Goal: Task Accomplishment & Management: Complete application form

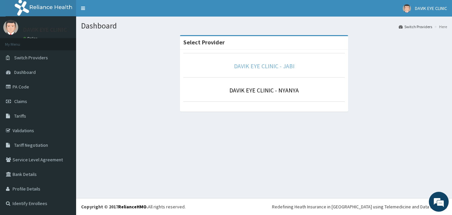
click at [267, 65] on link "DAVIK EYE CLINIC - JABI" at bounding box center [264, 66] width 61 height 8
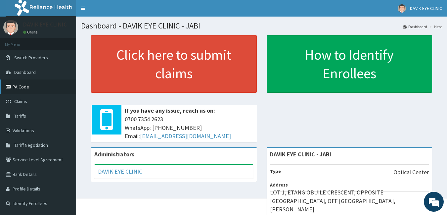
click at [24, 87] on link "PA Code" at bounding box center [38, 86] width 76 height 15
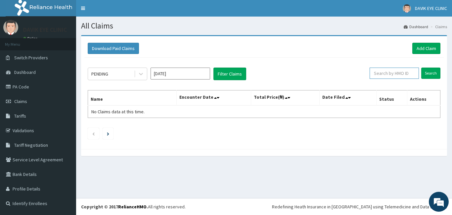
click at [396, 75] on input "text" at bounding box center [394, 73] width 49 height 11
click at [397, 72] on input "text" at bounding box center [394, 73] width 49 height 11
paste input "GEG/10051/C"
type input "GEG/10051/C"
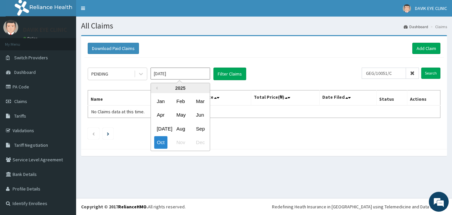
click at [179, 77] on input "Oct 2025" at bounding box center [181, 74] width 60 height 12
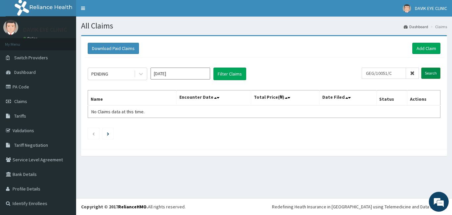
click at [427, 74] on input "Search" at bounding box center [431, 73] width 19 height 11
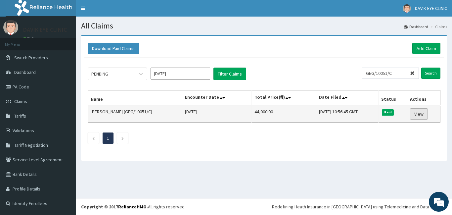
click at [422, 113] on link "View" at bounding box center [419, 113] width 18 height 11
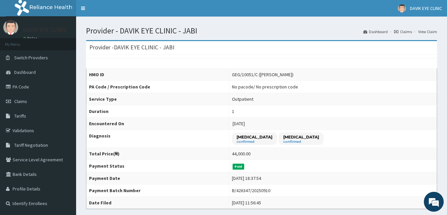
click at [402, 30] on link "Claims" at bounding box center [403, 32] width 18 height 6
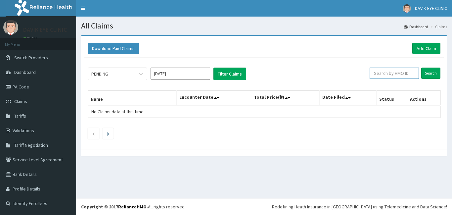
click at [383, 75] on input "text" at bounding box center [394, 73] width 49 height 11
paste input "wan/10047/b"
type input "wan/10047/b"
click at [436, 71] on input "Search" at bounding box center [431, 73] width 19 height 11
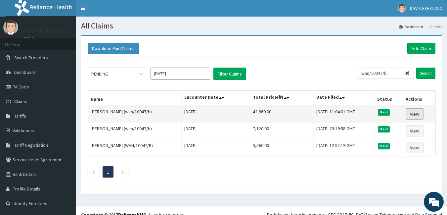
click at [419, 115] on link "View" at bounding box center [415, 113] width 18 height 11
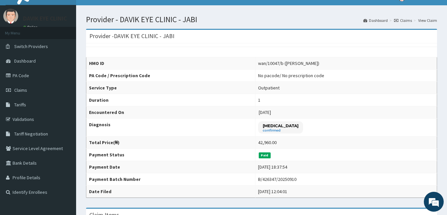
scroll to position [11, 0]
click at [409, 20] on link "Claims" at bounding box center [403, 21] width 18 height 6
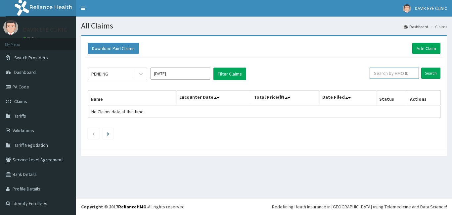
click at [390, 70] on input "text" at bounding box center [394, 73] width 49 height 11
paste input "WAN/10047/D"
type input "WAN/10047/D"
click at [429, 75] on input "Search" at bounding box center [431, 73] width 19 height 11
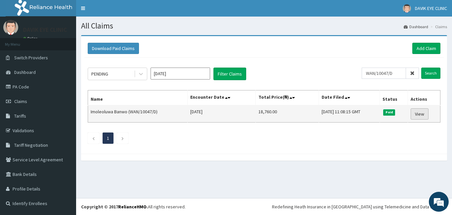
click at [422, 111] on link "View" at bounding box center [420, 113] width 18 height 11
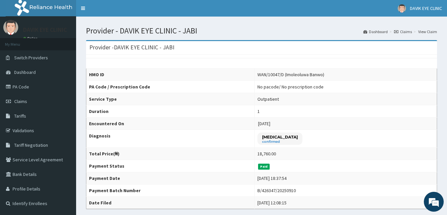
click at [403, 29] on link "Claims" at bounding box center [403, 32] width 18 height 6
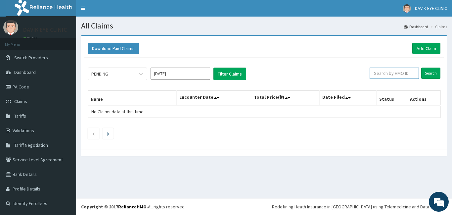
click at [383, 72] on input "text" at bounding box center [394, 73] width 49 height 11
paste input "wan/10047/b"
click at [434, 72] on input "Search" at bounding box center [431, 73] width 19 height 11
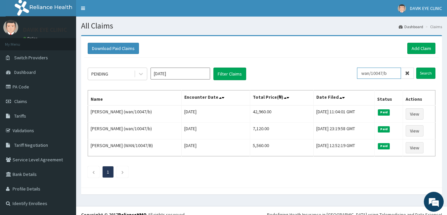
click at [390, 73] on input "wan/10047/b" at bounding box center [379, 73] width 44 height 11
paste input "WAN/10047/D"
click at [425, 75] on input "Search" at bounding box center [426, 73] width 19 height 11
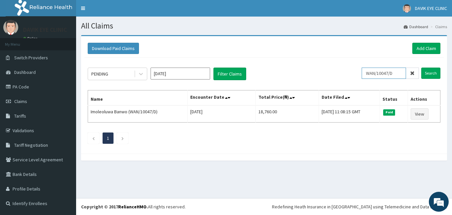
click at [390, 76] on input "WAN/10047/D" at bounding box center [384, 73] width 44 height 11
paste input "GEG/10051/E"
type input "GEG/10051/E"
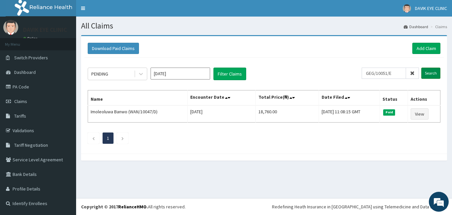
click at [425, 72] on input "Search" at bounding box center [431, 73] width 19 height 11
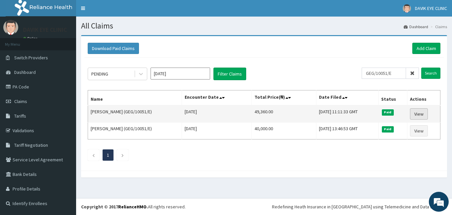
click at [421, 114] on link "View" at bounding box center [419, 113] width 18 height 11
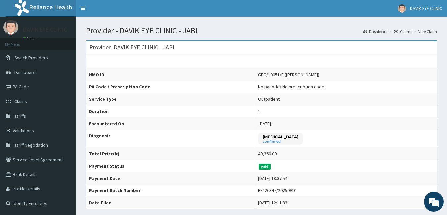
click at [408, 31] on link "Claims" at bounding box center [403, 32] width 18 height 6
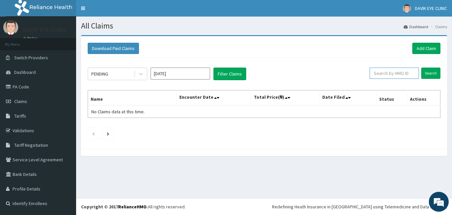
click at [388, 76] on input "text" at bounding box center [394, 73] width 49 height 11
paste input "WAN/10047/D"
click at [433, 73] on input "Search" at bounding box center [431, 73] width 19 height 11
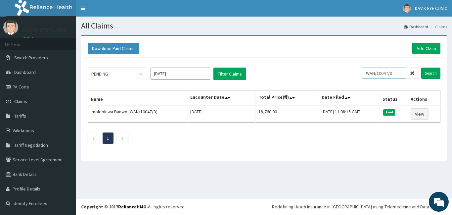
click at [398, 71] on input "WAN/10047/D" at bounding box center [384, 73] width 44 height 11
paste input "GEG/10051"
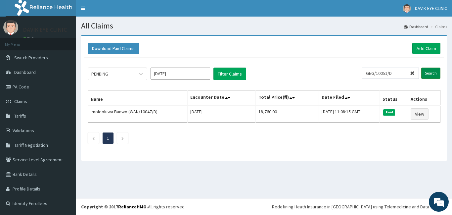
click at [425, 72] on input "Search" at bounding box center [431, 73] width 19 height 11
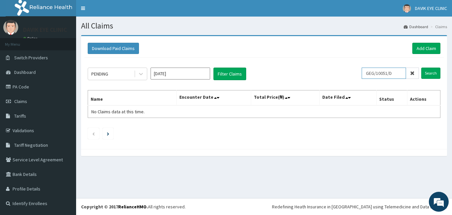
click at [384, 72] on input "GEG/10051/D" at bounding box center [384, 73] width 44 height 11
paste input "WAN/10047"
type input "WAN/10047/D"
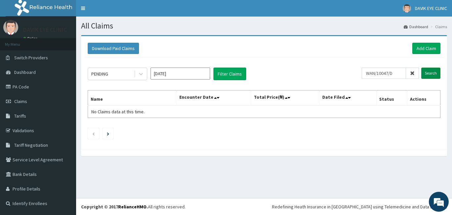
click at [426, 70] on input "Search" at bounding box center [431, 73] width 19 height 11
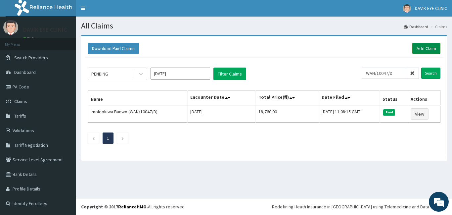
click at [423, 49] on link "Add Claim" at bounding box center [427, 48] width 28 height 11
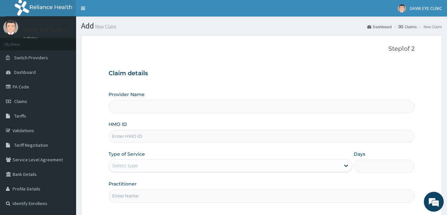
click at [170, 107] on input "Provider Name" at bounding box center [262, 106] width 307 height 13
type input "DAVIK EYE CLINIC - JABI"
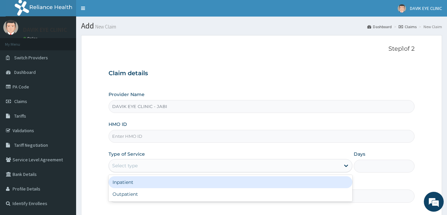
click at [172, 167] on div "Select type" at bounding box center [224, 165] width 231 height 11
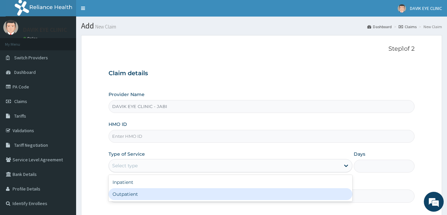
click at [134, 193] on div "Outpatient" at bounding box center [231, 194] width 244 height 12
type input "1"
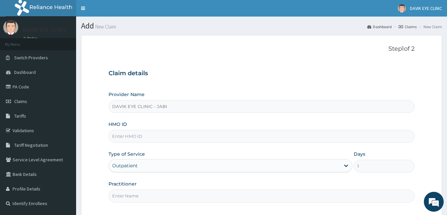
click at [143, 197] on input "Practitioner" at bounding box center [262, 195] width 307 height 13
type input "DR [PERSON_NAME]"
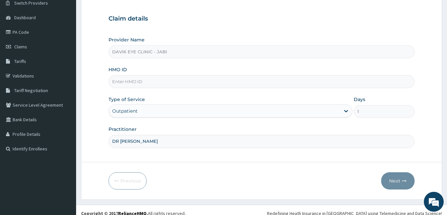
scroll to position [57, 0]
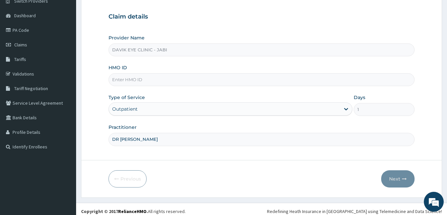
click at [142, 80] on input "HMO ID" at bounding box center [262, 79] width 307 height 13
paste input "WAN/10047/D"
type input "WAN/10047/D"
click at [139, 89] on div "Provider Name DAVIK EYE CLINIC - JABI HMO ID WAN/10047/D Type of Service Outpat…" at bounding box center [262, 89] width 307 height 111
click at [393, 174] on button "Next" at bounding box center [397, 178] width 33 height 17
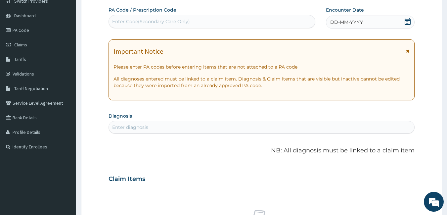
scroll to position [0, 0]
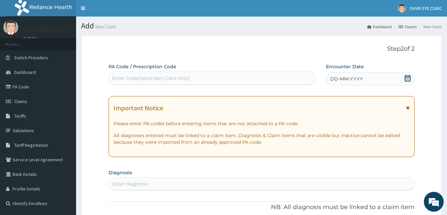
click at [148, 77] on div "Enter Code(Secondary Care Only)" at bounding box center [151, 78] width 78 height 7
click at [183, 76] on div "Enter Code(Secondary Care Only)" at bounding box center [151, 78] width 78 height 7
paste input "PA/BB64EF"
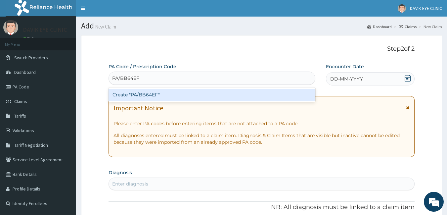
type input "PA/BB64EF"
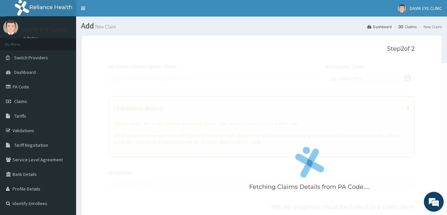
click at [185, 52] on p "Step 2 of 2" at bounding box center [262, 48] width 307 height 7
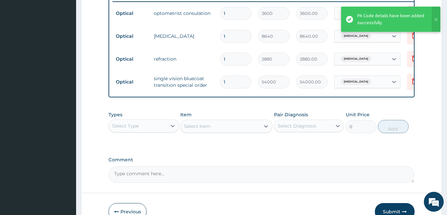
scroll to position [263, 0]
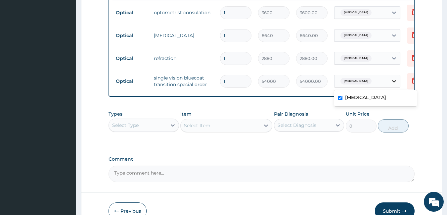
click at [398, 81] on div at bounding box center [394, 81] width 12 height 12
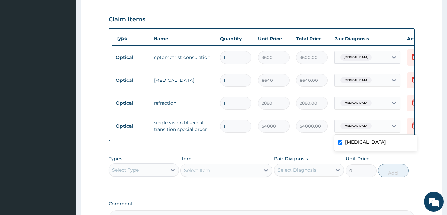
scroll to position [216, 0]
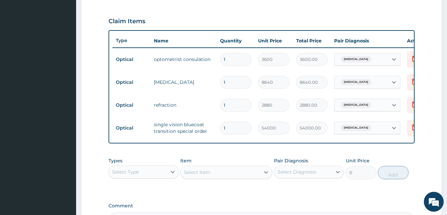
click at [238, 130] on input "1" at bounding box center [235, 128] width 31 height 13
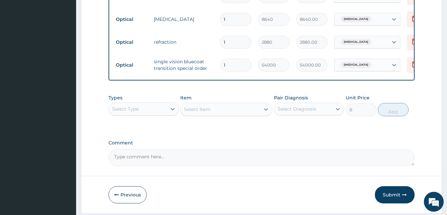
scroll to position [305, 0]
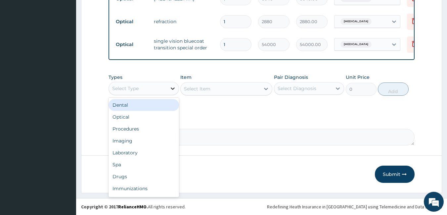
click at [172, 86] on icon at bounding box center [173, 88] width 7 height 7
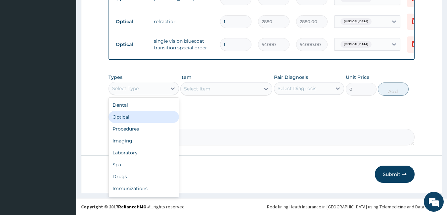
click at [144, 114] on div "Optical" at bounding box center [144, 117] width 71 height 12
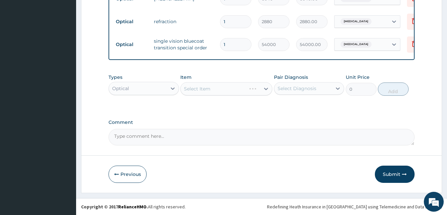
click at [200, 90] on div "Select Item" at bounding box center [226, 88] width 92 height 13
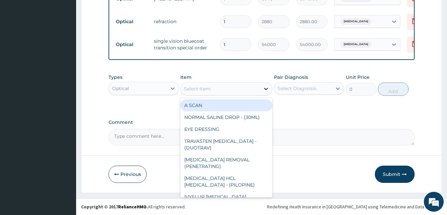
click at [265, 89] on icon at bounding box center [266, 89] width 4 height 2
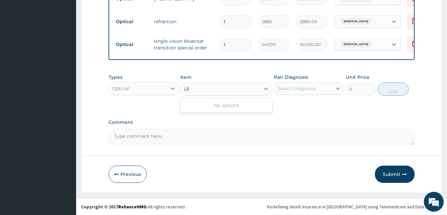
type input "L"
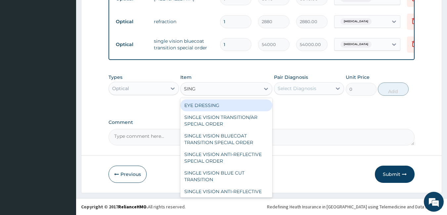
type input "SINGL"
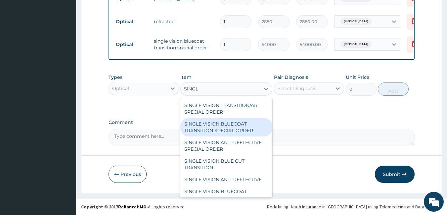
click at [226, 122] on div "SINGLE VISION BLUECOAT TRANSITION SPECIAL ORDER" at bounding box center [226, 127] width 92 height 19
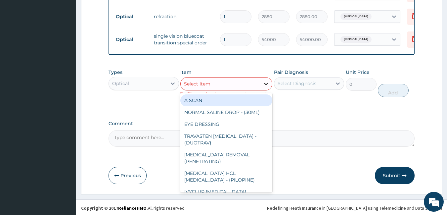
click at [264, 87] on icon at bounding box center [266, 83] width 7 height 7
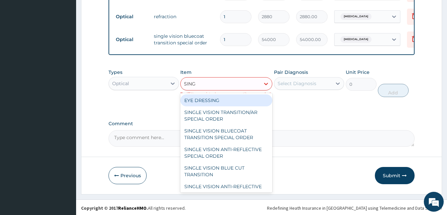
type input "SINGL"
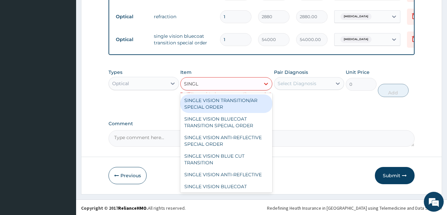
click at [212, 109] on div "SINGLE VISION TRANSITION/AR SPECIAL ORDER" at bounding box center [226, 103] width 92 height 19
type input "32400"
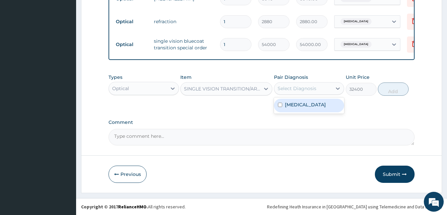
drag, startPoint x: 339, startPoint y: 91, endPoint x: 451, endPoint y: 131, distance: 118.7
click at [281, 105] on input "checkbox" at bounding box center [280, 105] width 4 height 4
checkbox input "true"
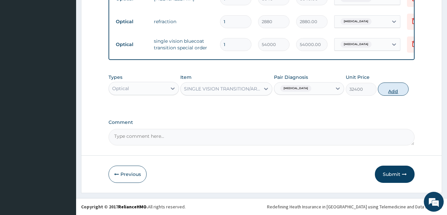
click at [391, 90] on button "Add" at bounding box center [393, 88] width 31 height 13
type input "0"
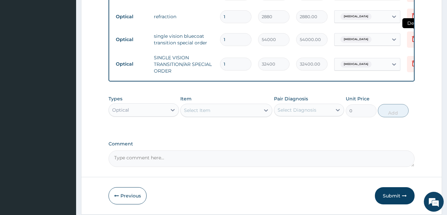
click at [413, 37] on icon at bounding box center [415, 39] width 8 height 8
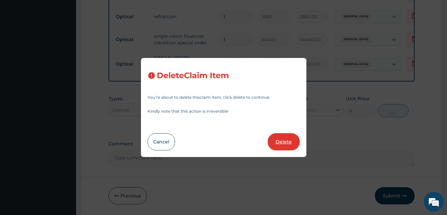
click at [282, 141] on button "Delete" at bounding box center [284, 141] width 32 height 17
type input "32400"
type input "32400.00"
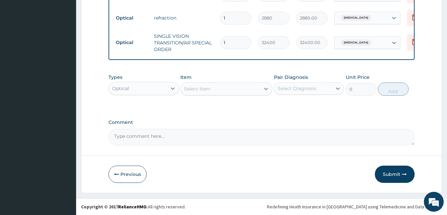
click at [173, 138] on textarea "Comment" at bounding box center [262, 137] width 307 height 17
type textarea "LENS APPROVED AT 30,000 NAIRA LIMIT"
click at [395, 176] on button "Submit" at bounding box center [395, 174] width 40 height 17
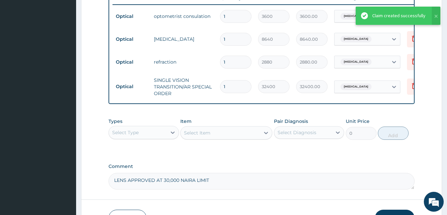
scroll to position [72, 0]
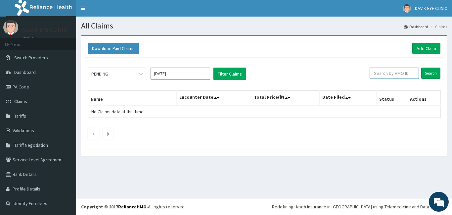
click at [395, 75] on input "text" at bounding box center [394, 73] width 49 height 11
paste input "GEG/10051/D"
type input "GEG/10051/D"
click at [430, 72] on input "Search" at bounding box center [431, 73] width 19 height 11
click at [422, 48] on link "Add Claim" at bounding box center [427, 48] width 28 height 11
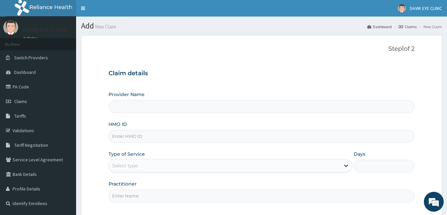
type input "DAVIK EYE CLINIC - JABI"
click at [152, 135] on input "HMO ID" at bounding box center [262, 136] width 307 height 13
paste input "GEG/10051/D"
type input "GEG/10051/D"
click at [153, 163] on div "Select type" at bounding box center [224, 165] width 231 height 11
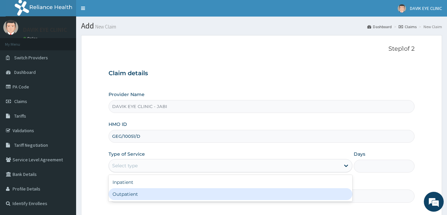
click at [133, 193] on div "Outpatient" at bounding box center [231, 194] width 244 height 12
type input "1"
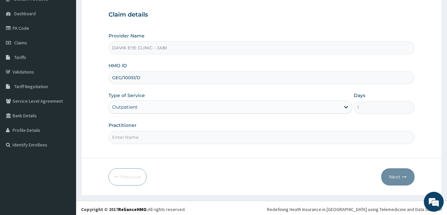
scroll to position [61, 0]
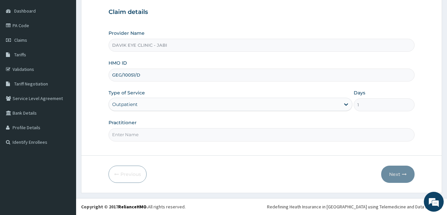
click at [203, 134] on input "Practitioner" at bounding box center [262, 134] width 307 height 13
type input "DR [PERSON_NAME]"
click at [397, 172] on button "Next" at bounding box center [397, 174] width 33 height 17
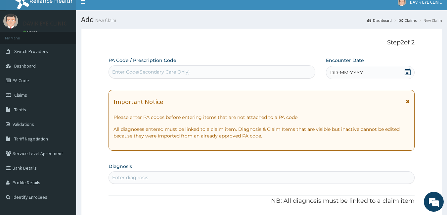
scroll to position [0, 0]
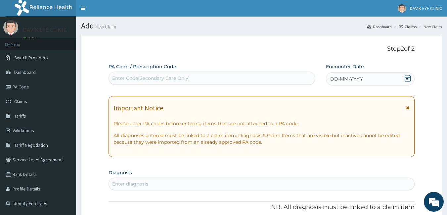
click at [340, 77] on span "DD-MM-YYYY" at bounding box center [346, 78] width 33 height 7
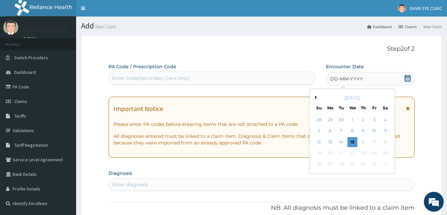
click at [314, 97] on button "Previous Month" at bounding box center [314, 97] width 3 height 3
click at [340, 142] on div "16" at bounding box center [342, 142] width 10 height 10
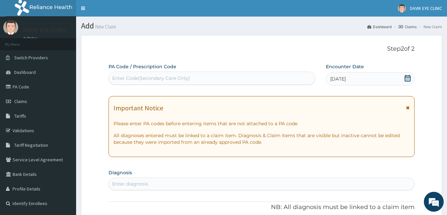
click at [157, 74] on div "Enter Code(Secondary Care Only)" at bounding box center [212, 78] width 207 height 11
paste input "GEG/10051/D"
type input "GEG/10051/D"
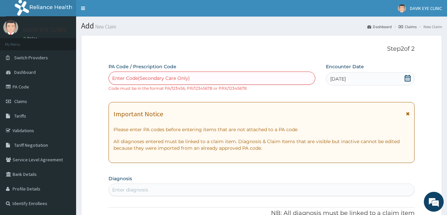
click at [213, 78] on div "Enter Code(Secondary Care Only)" at bounding box center [212, 78] width 207 height 11
paste input "PA/5D63DC"
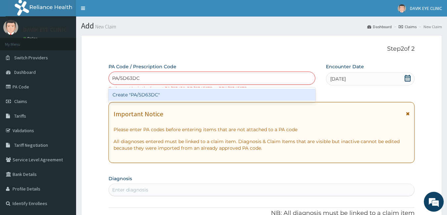
type input "PA/5D63DC"
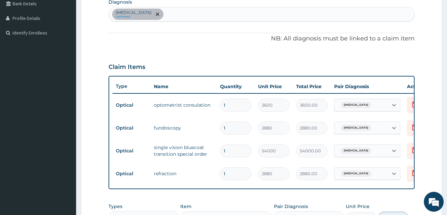
scroll to position [305, 0]
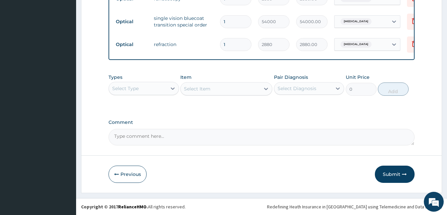
click at [188, 137] on textarea "Comment" at bounding box center [262, 137] width 307 height 17
type textarea "GLASSES AT 40,000 NAIRA LIMIT"
click at [392, 173] on button "Submit" at bounding box center [395, 174] width 40 height 17
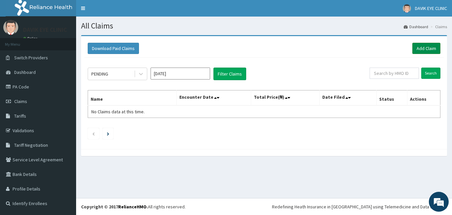
click at [429, 45] on link "Add Claim" at bounding box center [427, 48] width 28 height 11
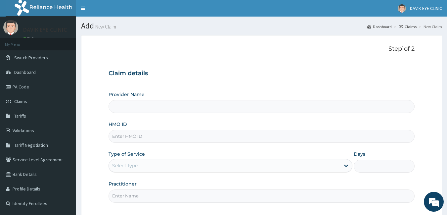
click at [181, 105] on input "Provider Name" at bounding box center [262, 106] width 307 height 13
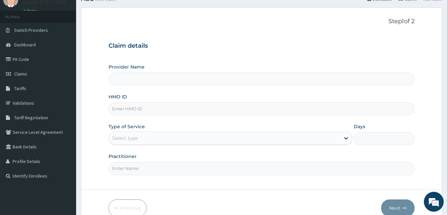
scroll to position [25, 0]
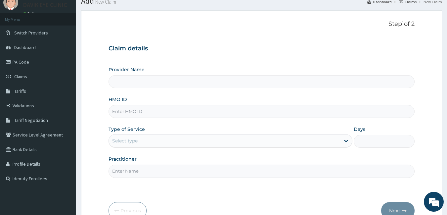
click at [121, 79] on input "Provider Name" at bounding box center [262, 81] width 307 height 13
click at [142, 111] on input "HMO ID" at bounding box center [262, 111] width 307 height 13
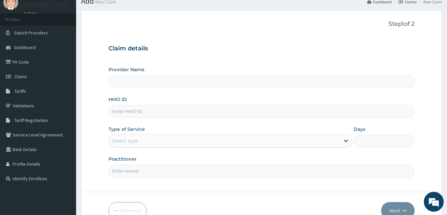
click at [142, 111] on input "HMO ID" at bounding box center [262, 111] width 307 height 13
type input "DAVIK EYE CLINIC - JABI"
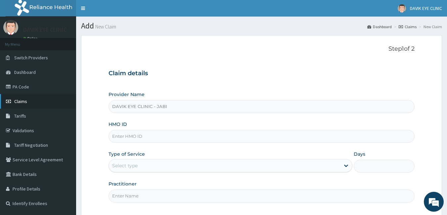
click at [27, 102] on span "Claims" at bounding box center [20, 101] width 13 height 6
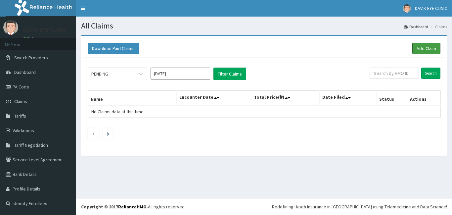
click at [422, 49] on link "Add Claim" at bounding box center [427, 48] width 28 height 11
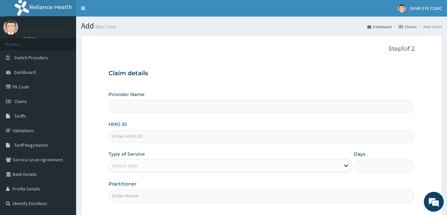
type input "DAVIK EYE CLINIC - JABI"
click at [146, 133] on input "HMO ID" at bounding box center [262, 136] width 307 height 13
paste input "WAN/10040/B"
type input "WAN/10040/B"
click at [187, 151] on div "Type of Service Select type" at bounding box center [231, 162] width 244 height 22
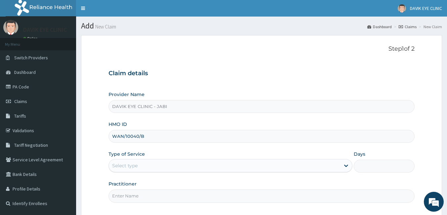
click at [185, 150] on div "Provider Name DAVIK EYE CLINIC - JABI HMO ID WAN/10040/B Type of Service Select…" at bounding box center [262, 146] width 307 height 111
click at [345, 166] on icon at bounding box center [346, 166] width 4 height 2
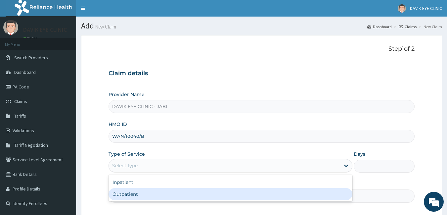
click at [151, 193] on div "Outpatient" at bounding box center [231, 194] width 244 height 12
type input "1"
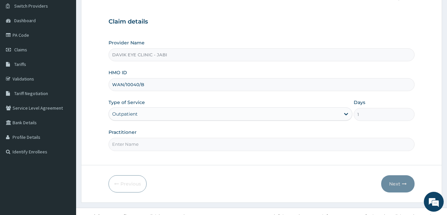
scroll to position [61, 0]
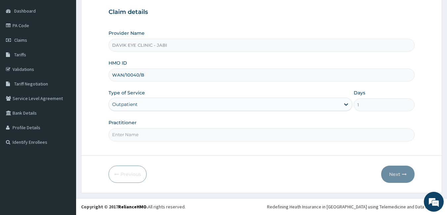
click at [151, 137] on input "Practitioner" at bounding box center [262, 134] width 307 height 13
type input "DR [PERSON_NAME]"
click at [393, 172] on button "Next" at bounding box center [397, 174] width 33 height 17
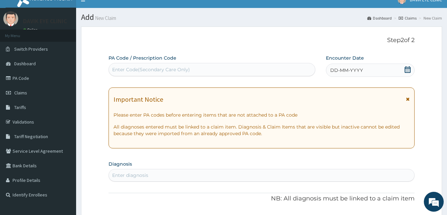
scroll to position [0, 0]
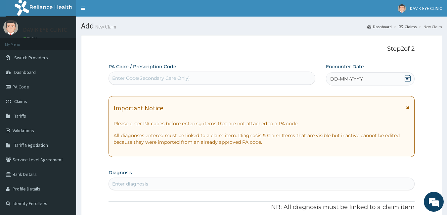
click at [344, 80] on span "DD-MM-YYYY" at bounding box center [346, 78] width 33 height 7
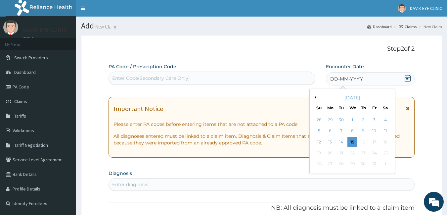
click at [313, 95] on div "[DATE]" at bounding box center [353, 97] width 80 height 7
click at [315, 96] on button "Previous Month" at bounding box center [314, 97] width 3 height 3
click at [383, 144] on div "20" at bounding box center [386, 142] width 10 height 10
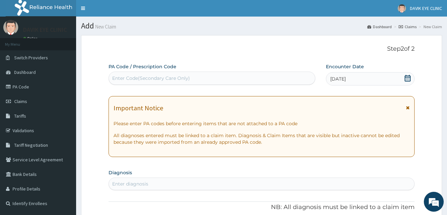
click at [209, 74] on div "Enter Code(Secondary Care Only)" at bounding box center [212, 78] width 207 height 11
click at [162, 81] on div "Enter Code(Secondary Care Only)" at bounding box center [151, 78] width 78 height 7
paste input "PA/96A3F4"
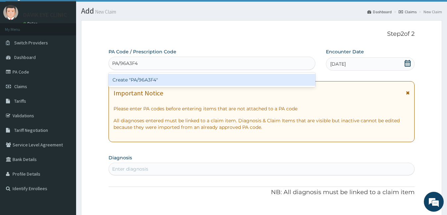
scroll to position [5, 0]
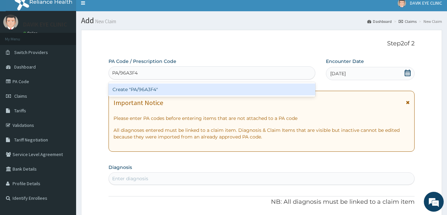
type input "PA/96A3F4"
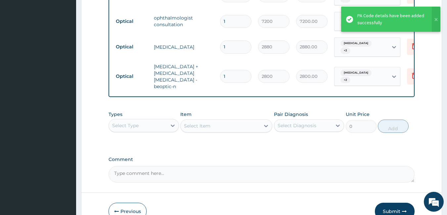
scroll to position [382, 0]
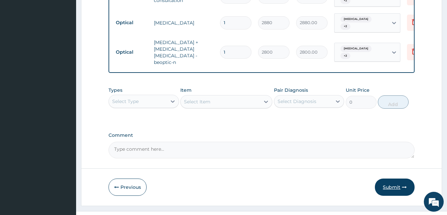
click at [392, 178] on button "Submit" at bounding box center [395, 186] width 40 height 17
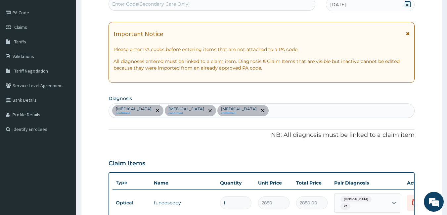
scroll to position [0, 0]
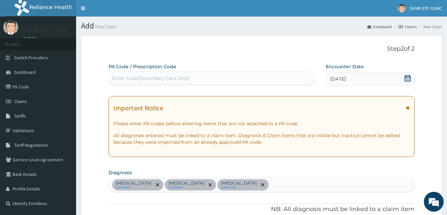
click at [151, 76] on div "Enter Code(Secondary Care Only)" at bounding box center [151, 78] width 78 height 7
paste input "PA/96A3F4"
type input "PA/96A3F4"
click at [144, 76] on div "Enter Code(Secondary Care Only)" at bounding box center [212, 78] width 207 height 11
click at [136, 76] on div "Enter Code(Secondary Care Only)" at bounding box center [151, 78] width 78 height 7
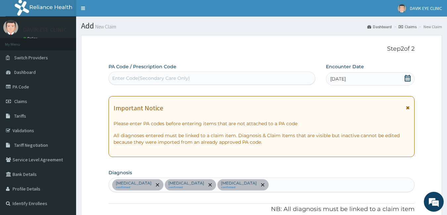
paste input "PA/96A3F4"
type input "PA/96A3F4"
click at [170, 78] on div "Enter Code(Secondary Care Only)" at bounding box center [212, 78] width 207 height 11
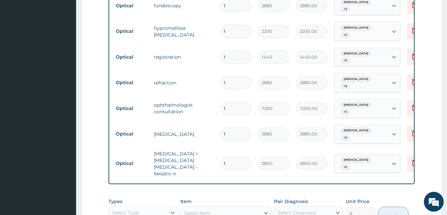
scroll to position [382, 0]
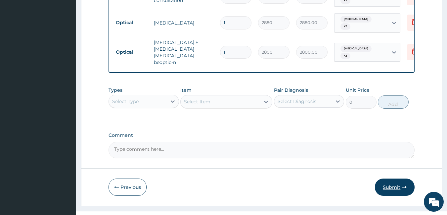
click at [395, 178] on button "Submit" at bounding box center [395, 186] width 40 height 17
